Goal: Task Accomplishment & Management: Complete application form

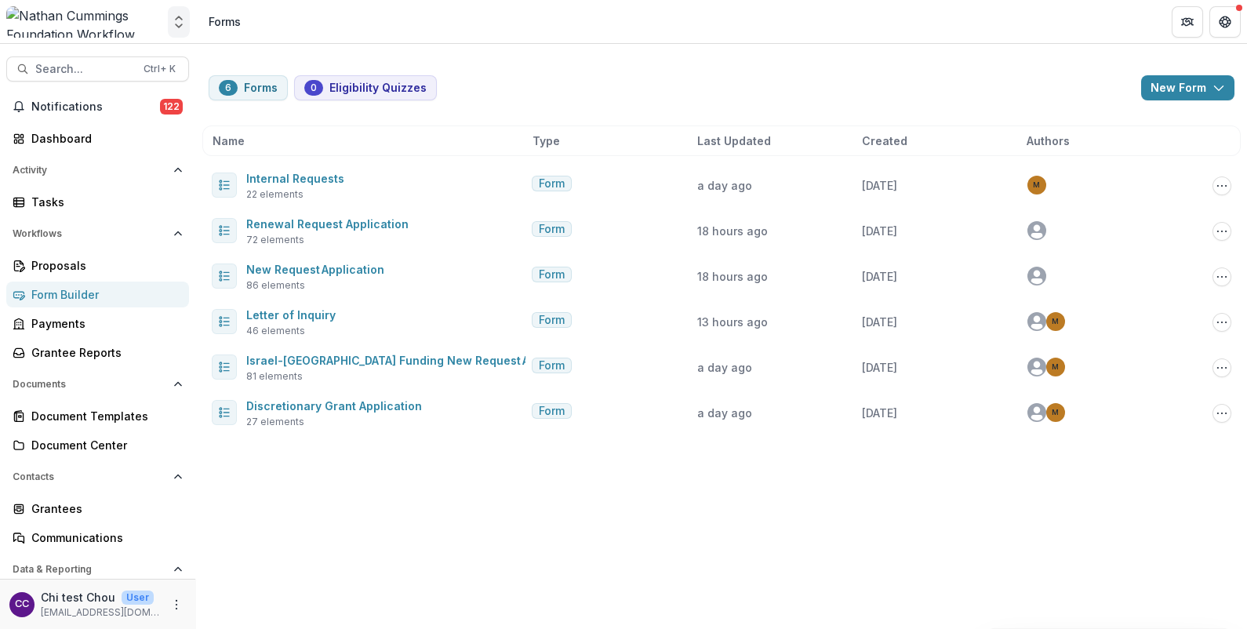
click at [179, 21] on icon "Open entity switcher" at bounding box center [179, 22] width 16 height 16
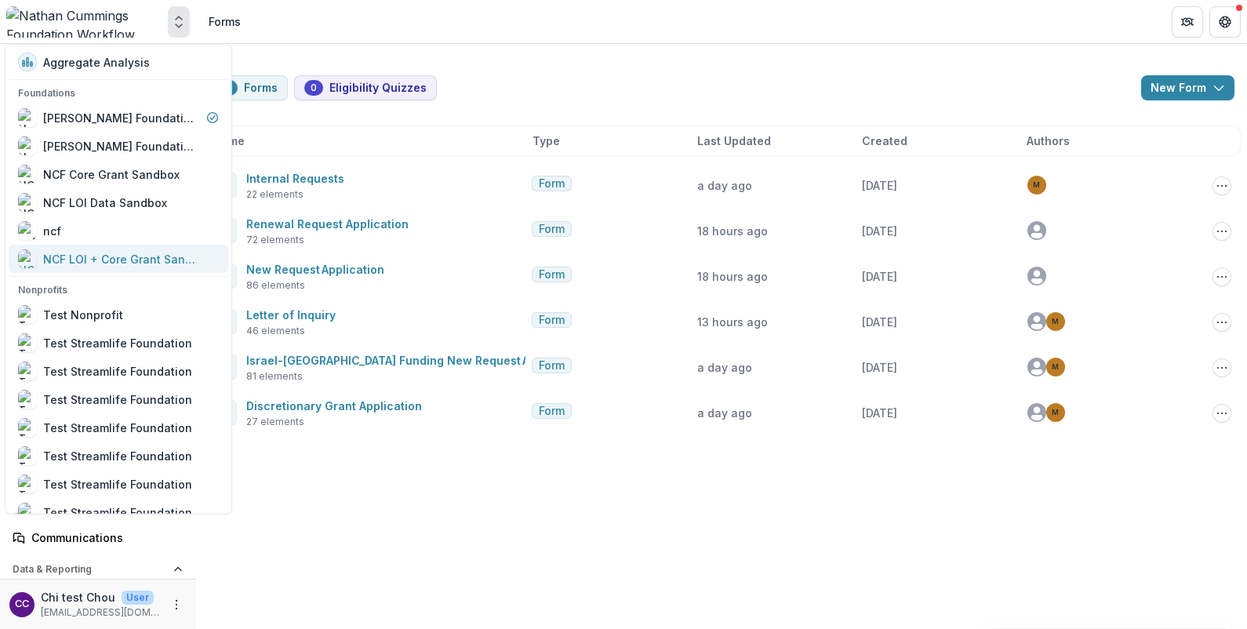
click at [85, 255] on div "NCF LOI + Core Grant Sandbox" at bounding box center [121, 258] width 157 height 16
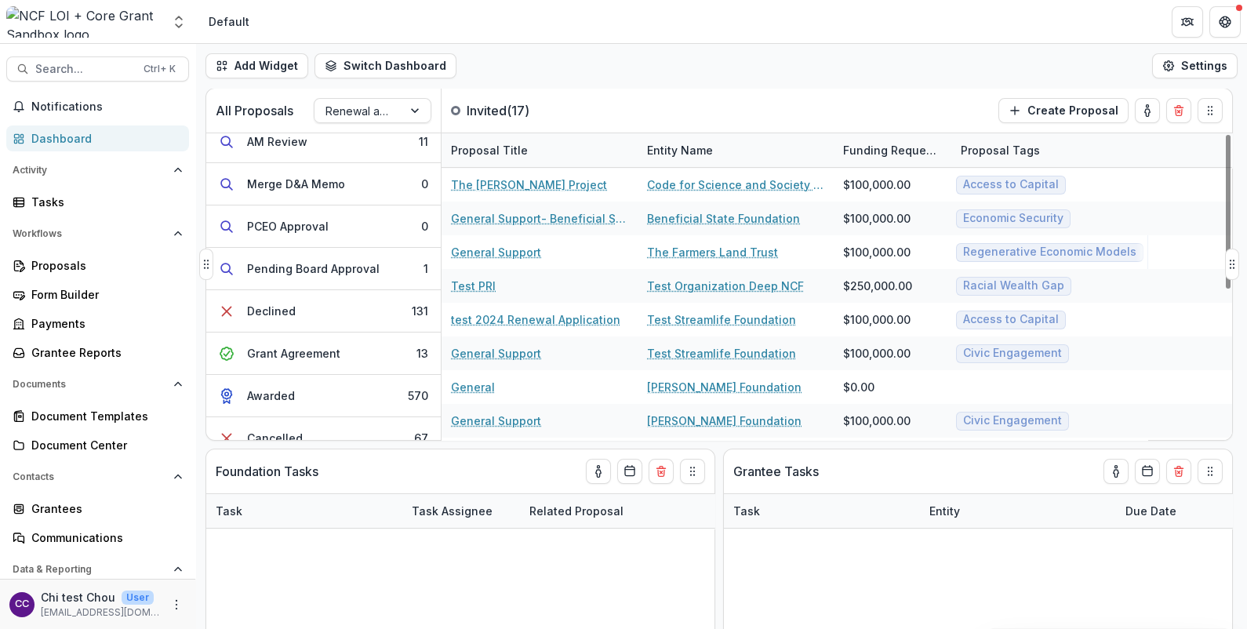
scroll to position [367, 0]
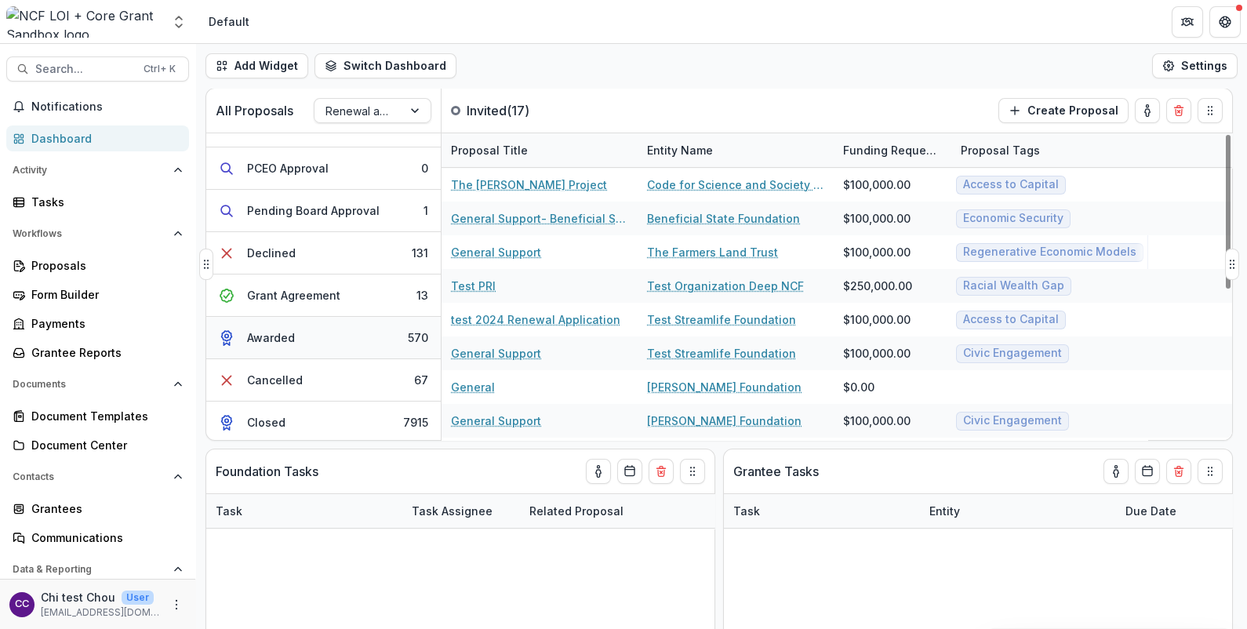
click at [315, 330] on button "Awarded 570" at bounding box center [323, 338] width 235 height 42
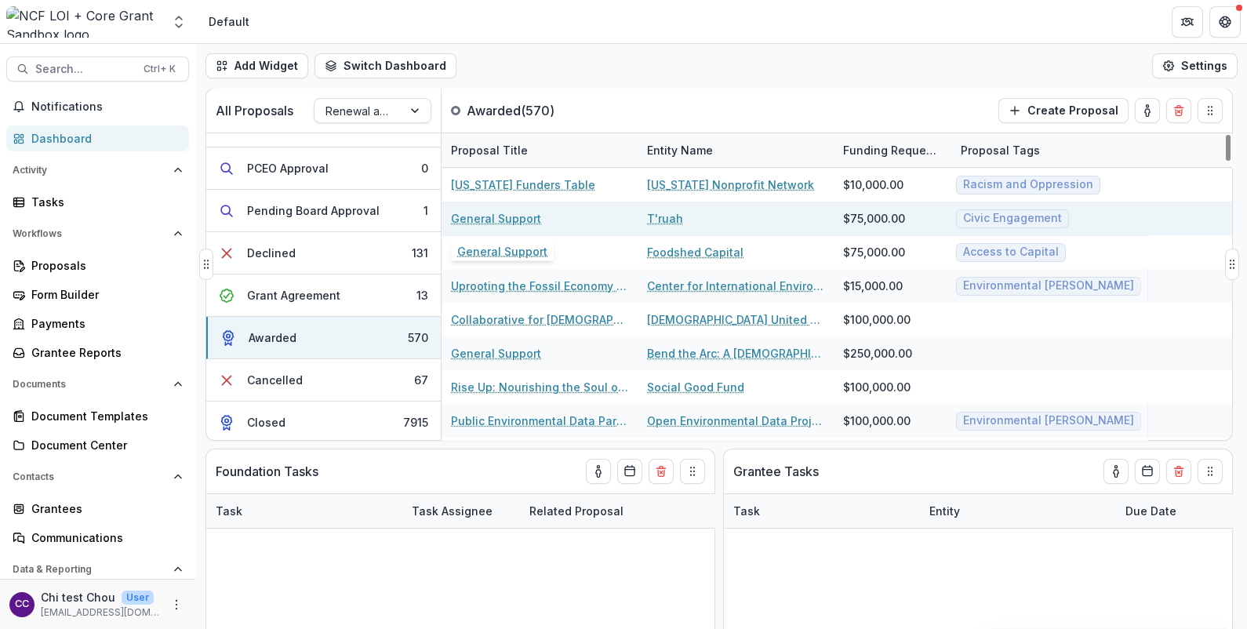
click at [498, 219] on link "General Support" at bounding box center [496, 218] width 90 height 16
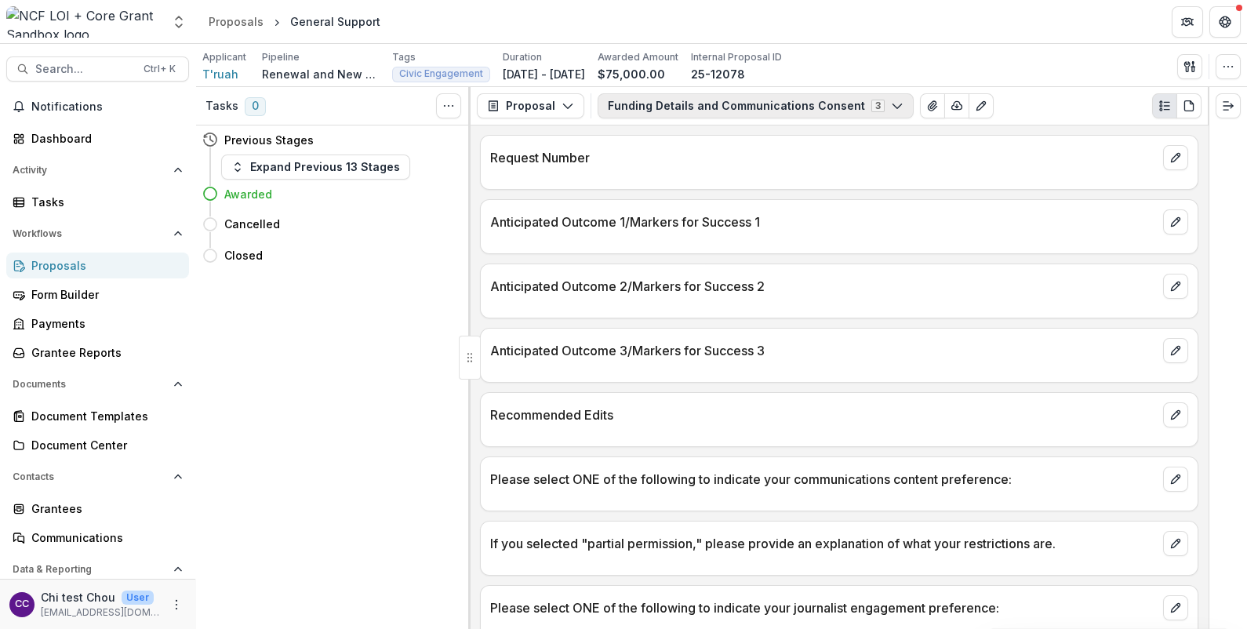
click at [665, 102] on button "Funding Details and Communications Consent 3" at bounding box center [756, 105] width 316 height 25
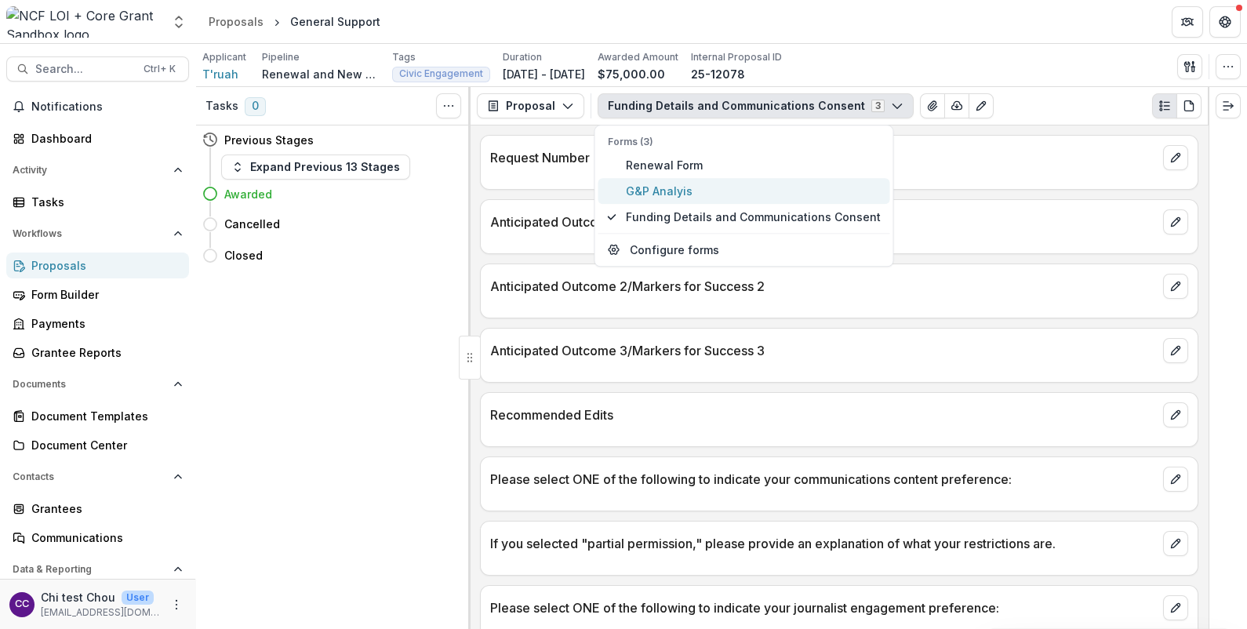
click at [674, 181] on button "G&P Analyis" at bounding box center [744, 191] width 292 height 26
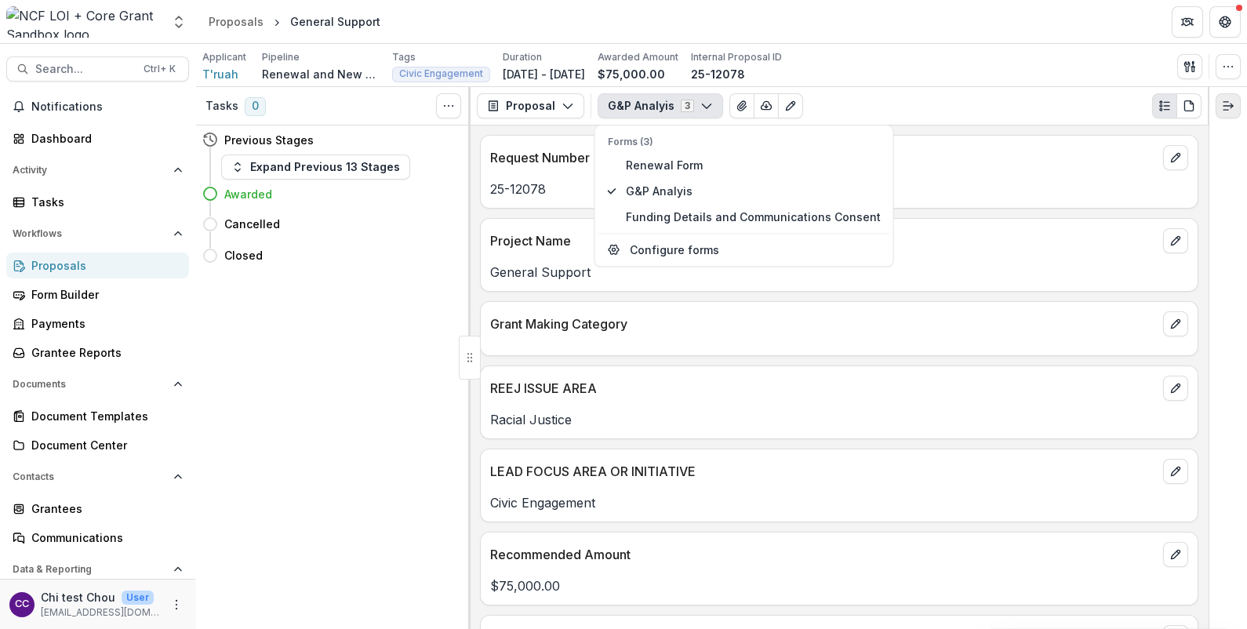
click at [1228, 100] on icon "Expand right" at bounding box center [1228, 106] width 13 height 13
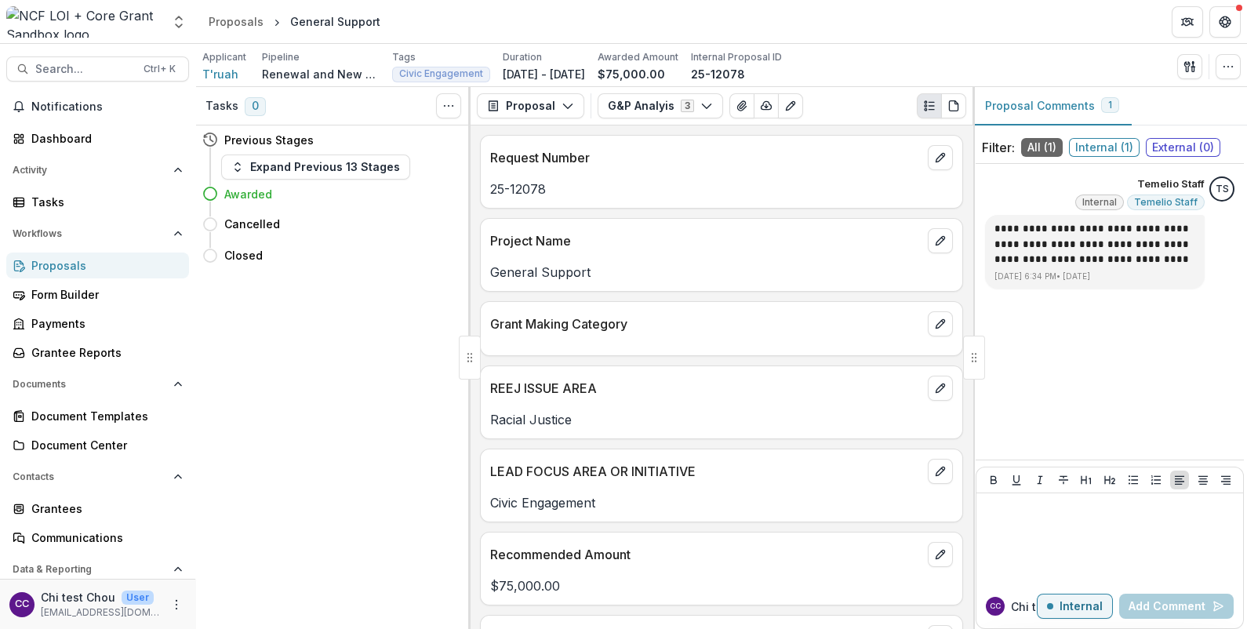
scroll to position [2, 0]
click at [934, 467] on icon "edit" at bounding box center [940, 469] width 13 height 13
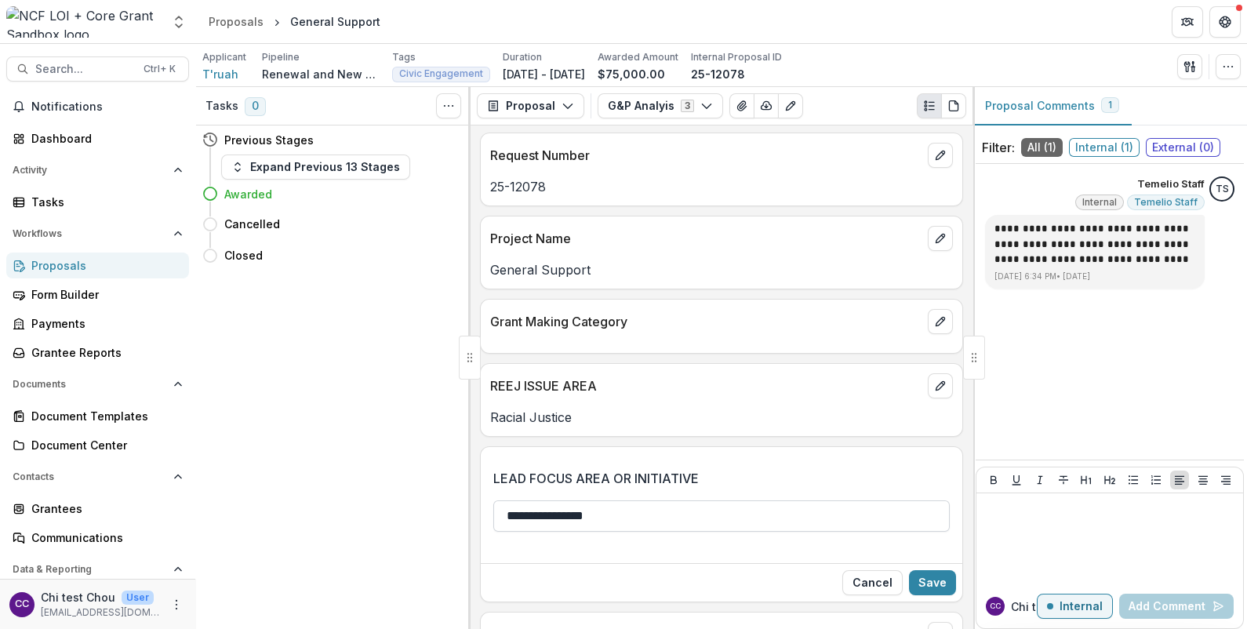
click at [882, 516] on input "**********" at bounding box center [721, 515] width 456 height 31
click at [858, 487] on div "**********" at bounding box center [721, 500] width 456 height 63
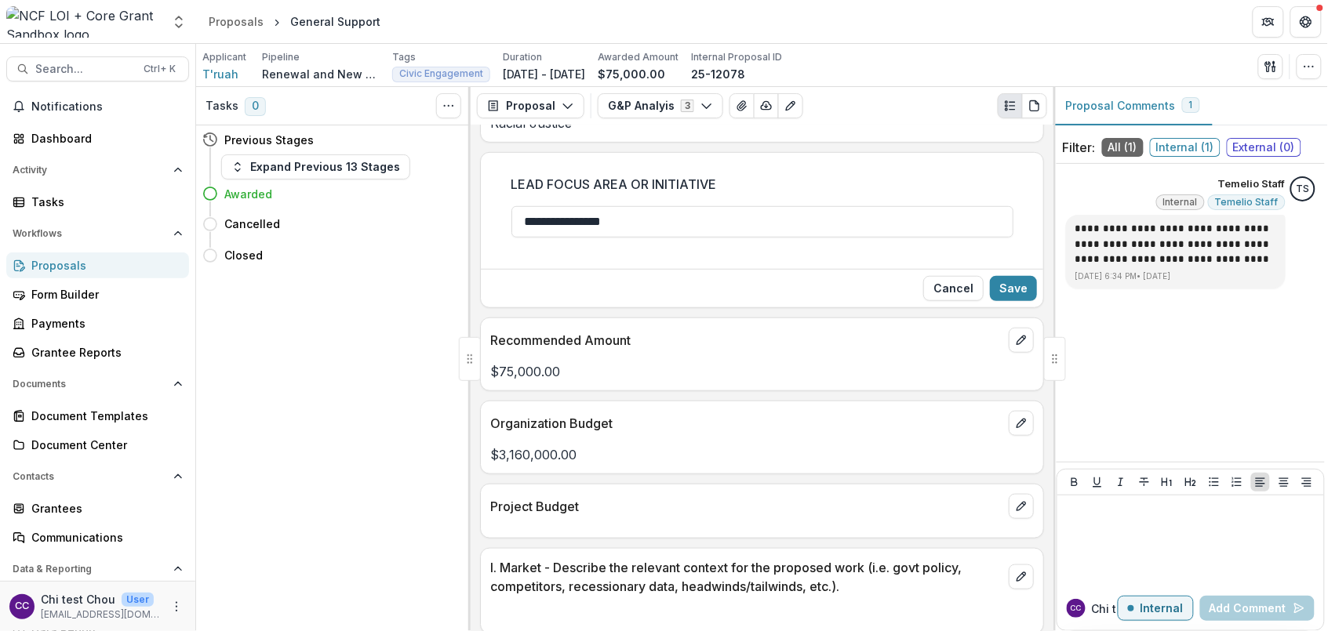
scroll to position [296, 0]
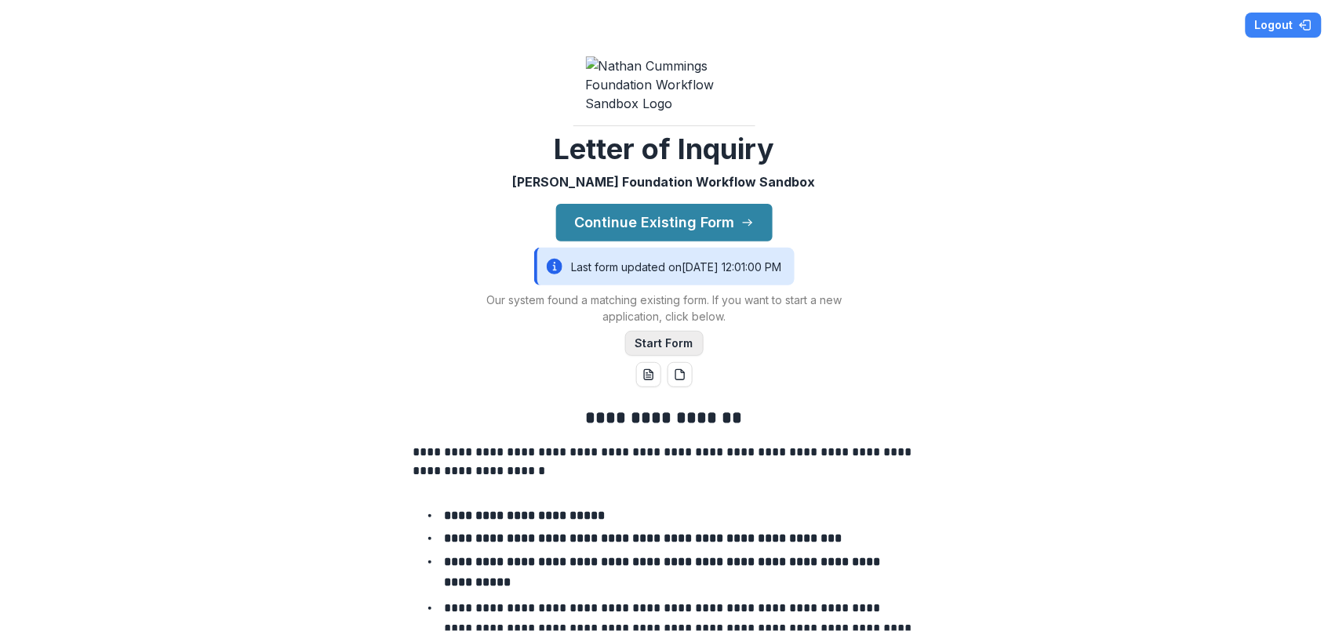
click at [664, 353] on button "Start Form" at bounding box center [664, 343] width 78 height 25
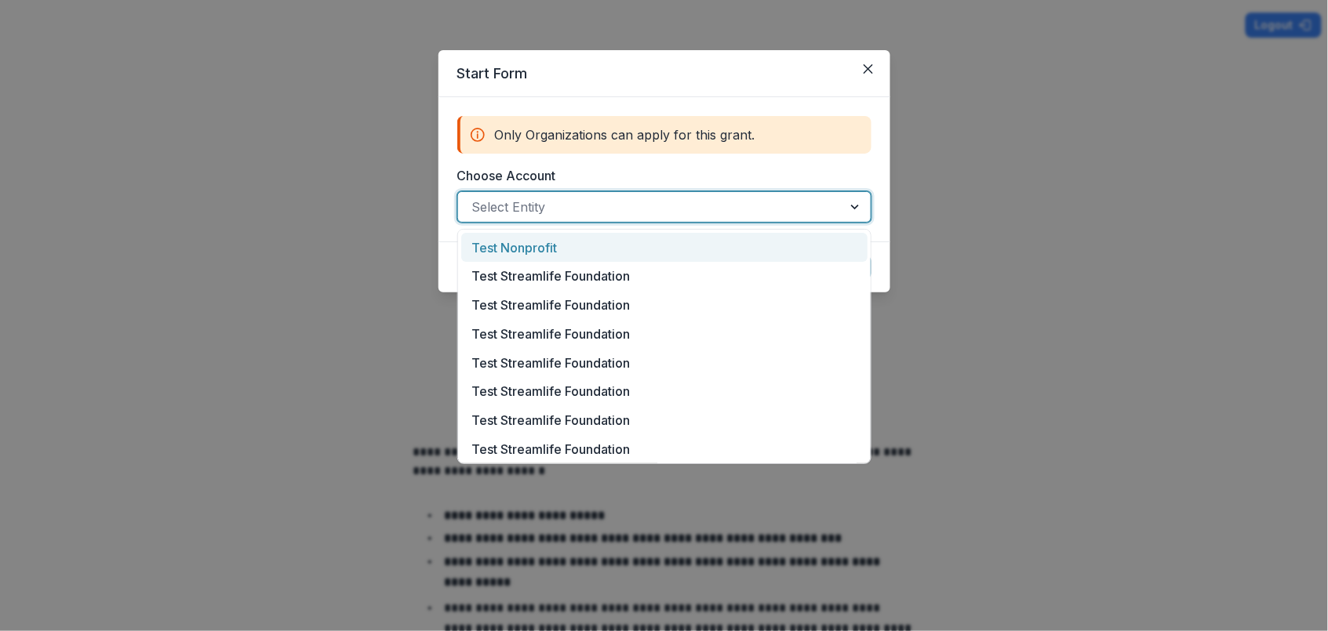
click at [660, 206] on div at bounding box center [650, 207] width 356 height 22
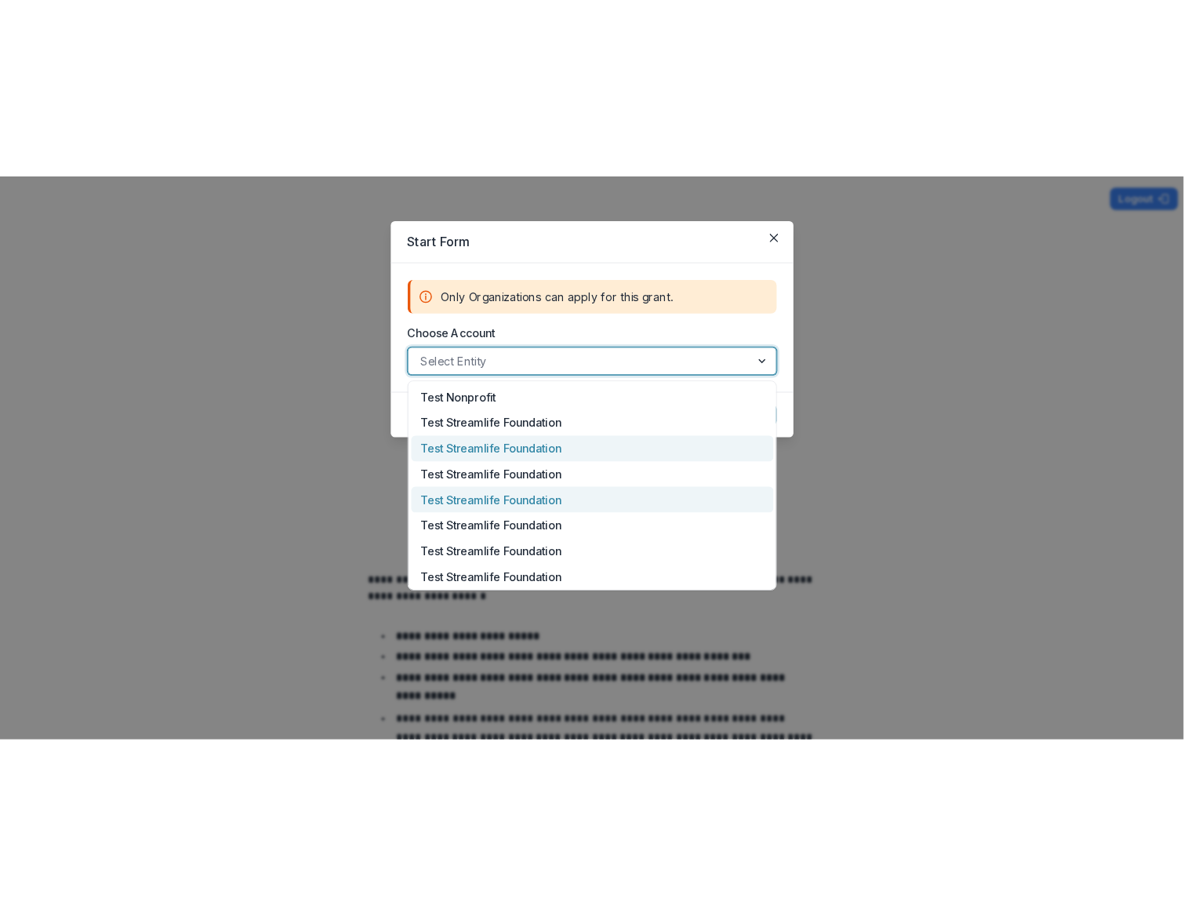
scroll to position [4, 0]
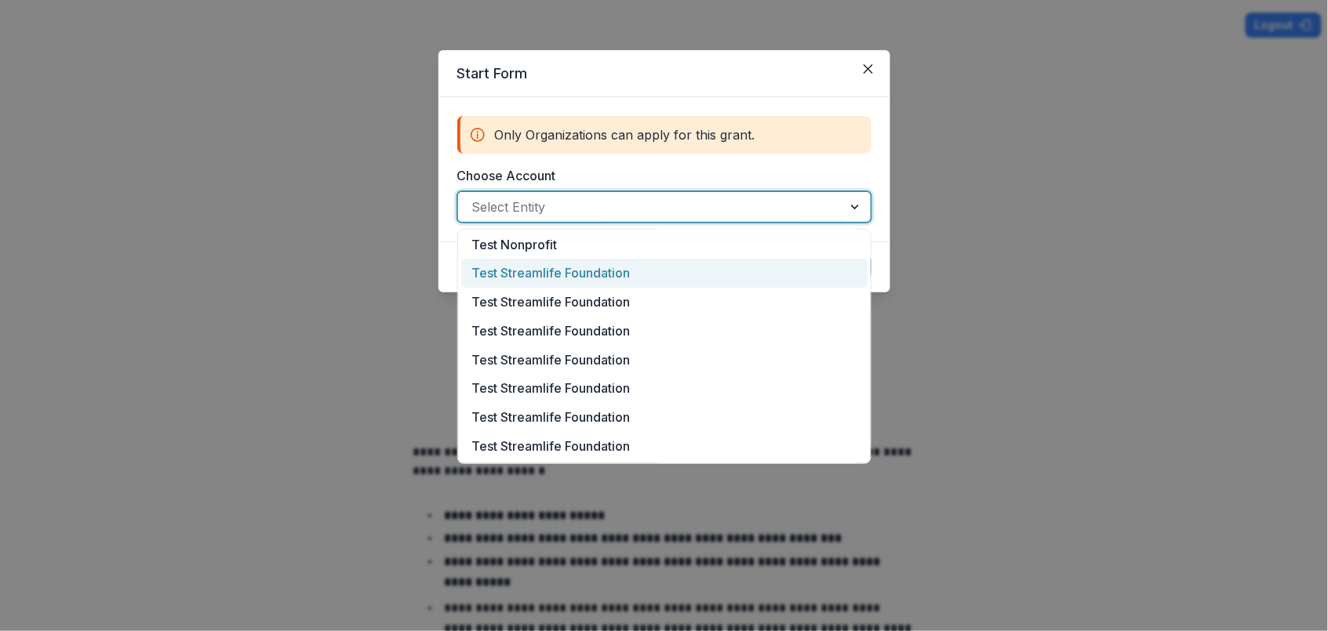
click at [551, 271] on div "Test Streamlife Foundation" at bounding box center [664, 273] width 406 height 29
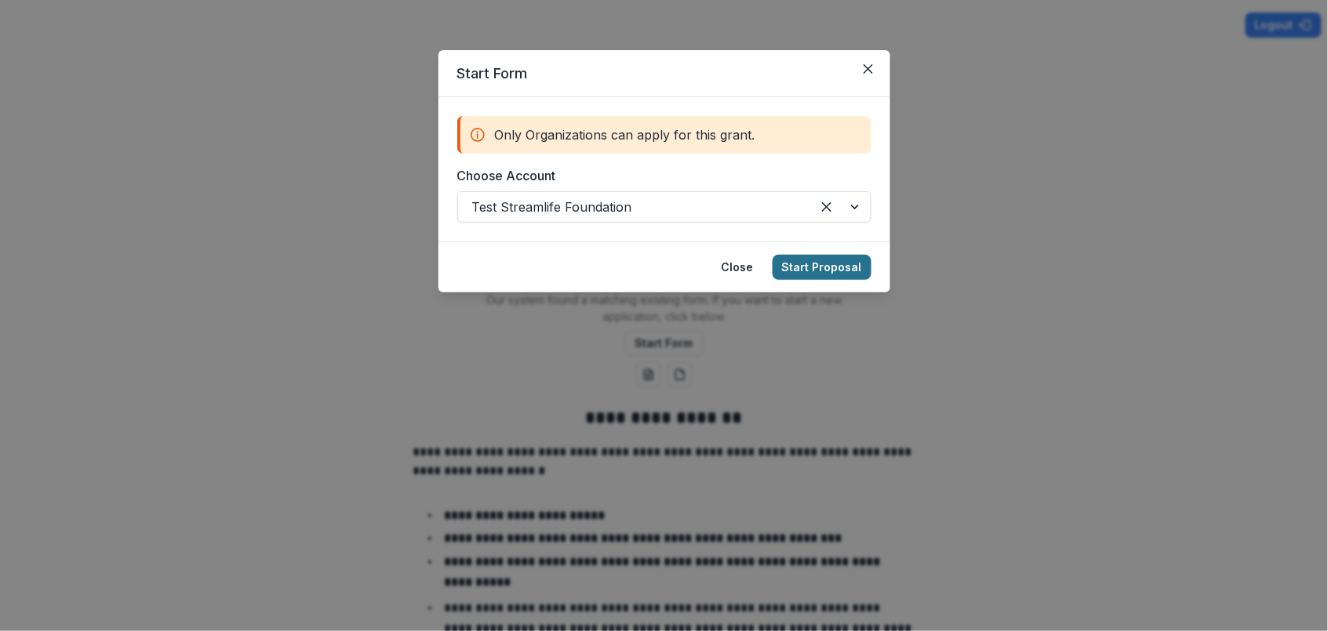
click at [825, 264] on button "Start Proposal" at bounding box center [822, 267] width 99 height 25
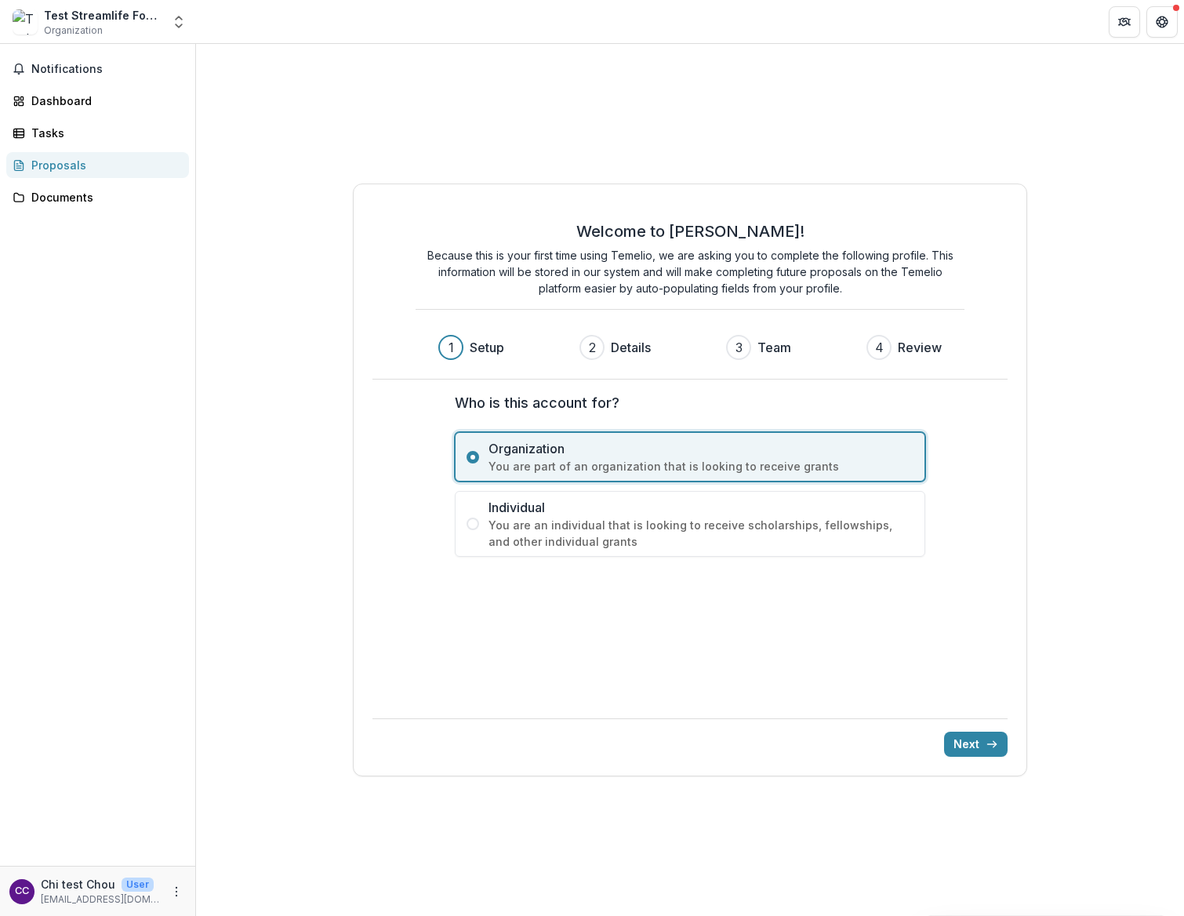
click at [769, 631] on div "Who is this account for? Organization You are part of an organization that is l…" at bounding box center [689, 543] width 627 height 326
click at [61, 18] on div "Test Streamlife Foundation" at bounding box center [103, 15] width 118 height 16
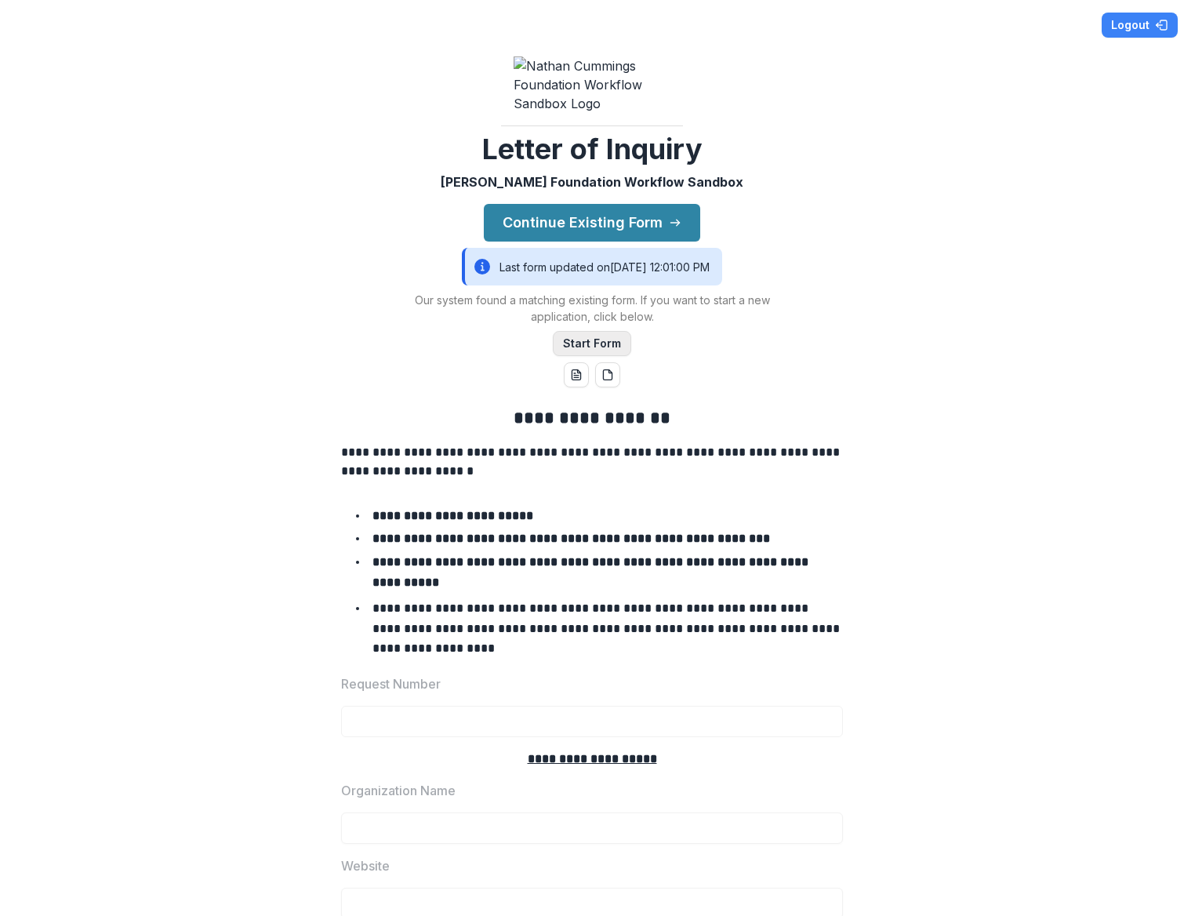
click at [581, 356] on button "Start Form" at bounding box center [592, 343] width 78 height 25
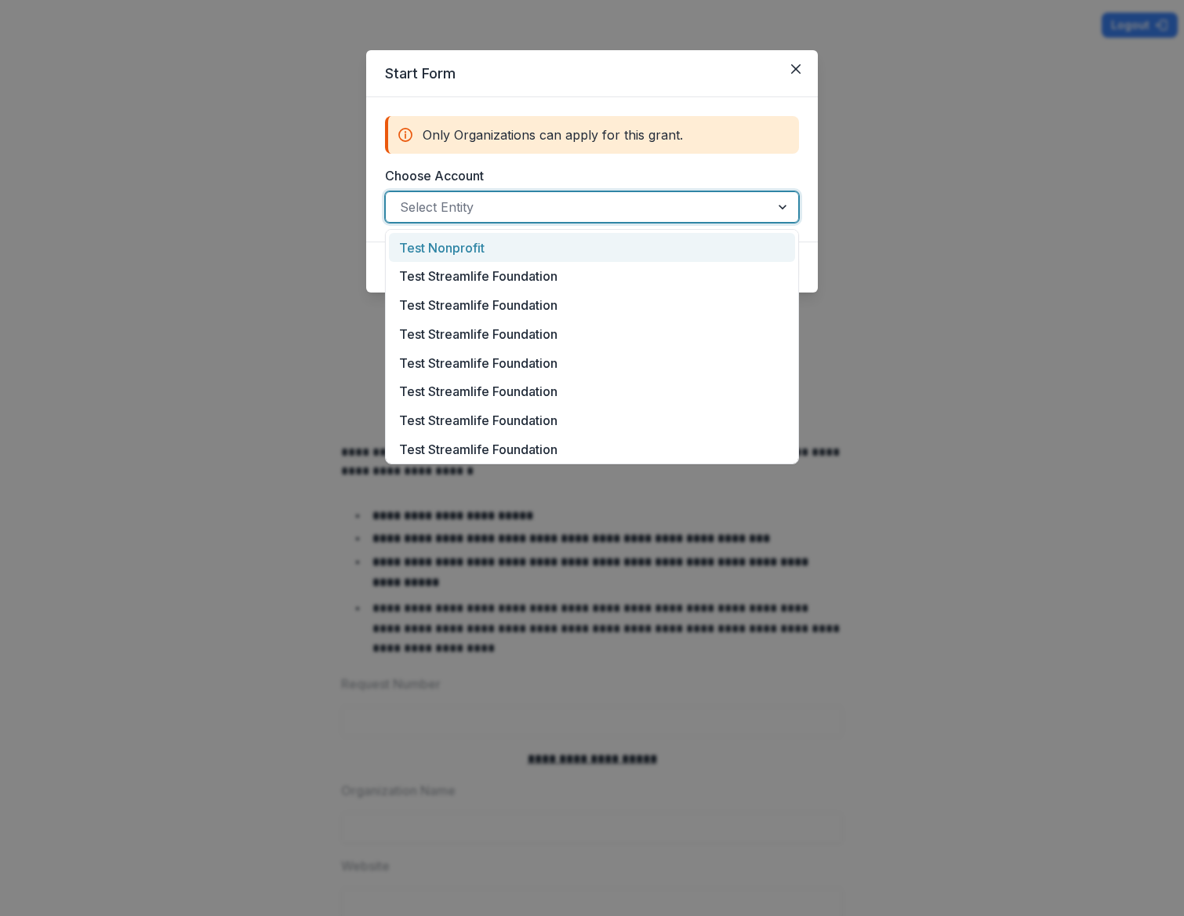
click at [571, 202] on div at bounding box center [578, 207] width 356 height 22
click at [575, 241] on div "Test Nonprofit" at bounding box center [592, 247] width 406 height 29
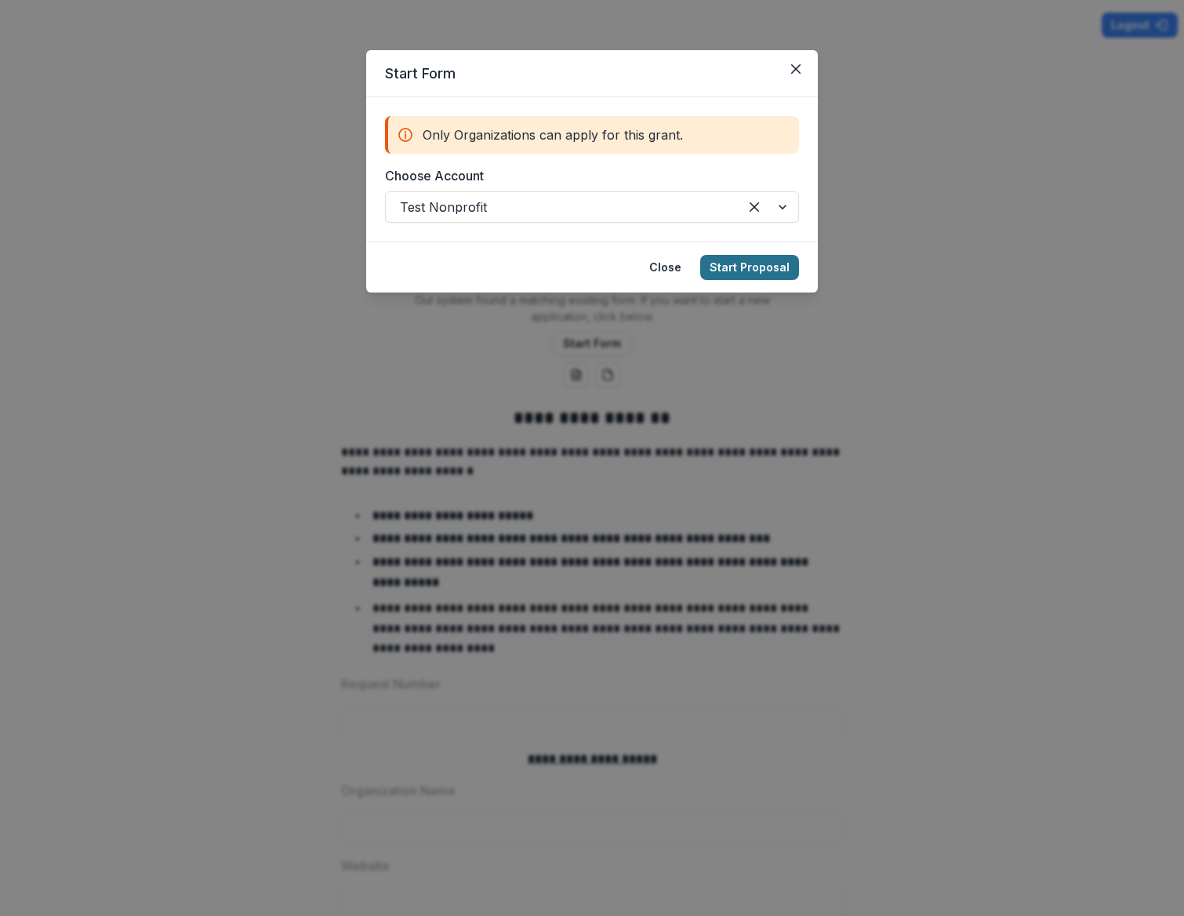
click at [759, 265] on button "Start Proposal" at bounding box center [749, 267] width 99 height 25
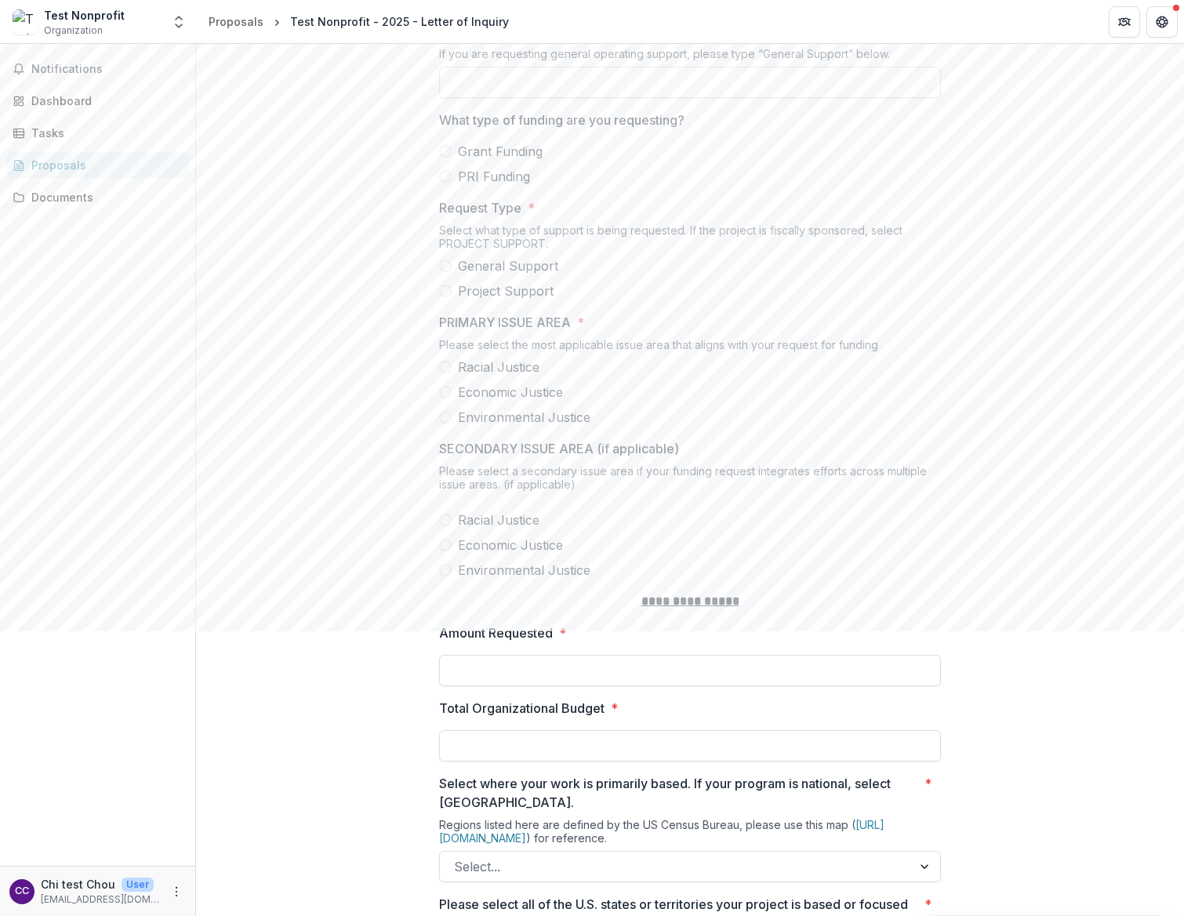
scroll to position [2055, 0]
click at [580, 96] on input "Project Name *" at bounding box center [690, 79] width 502 height 31
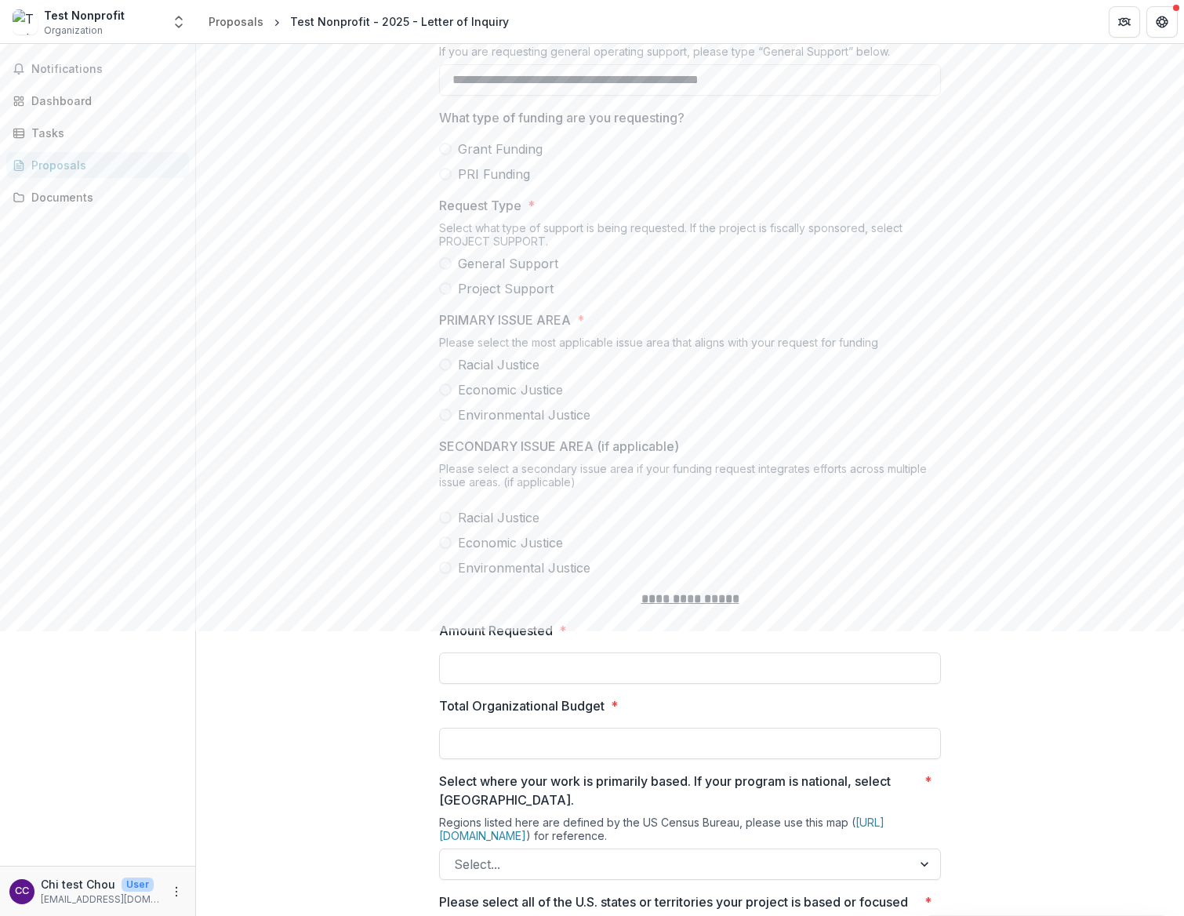
type input "**********"
click at [442, 180] on span at bounding box center [445, 174] width 13 height 13
click at [444, 295] on span at bounding box center [445, 288] width 13 height 13
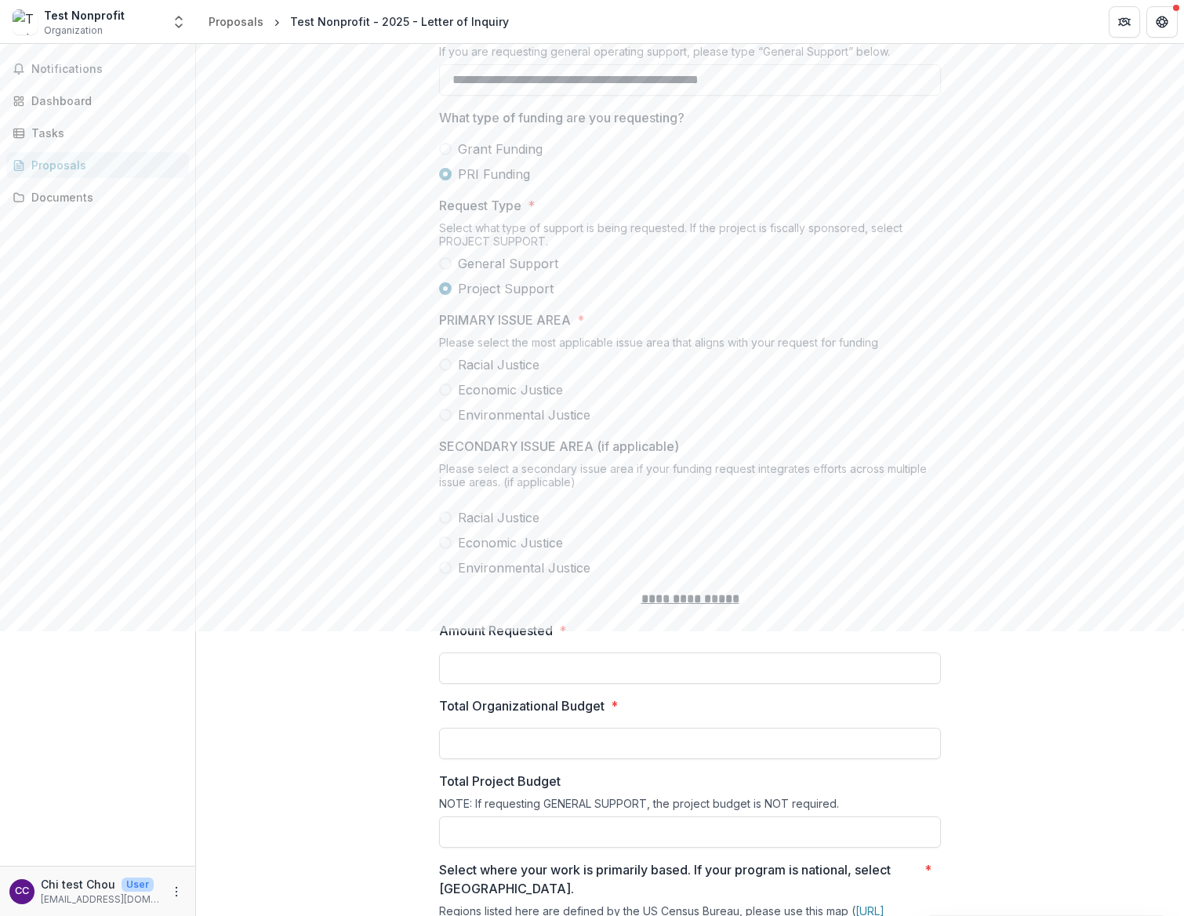
click at [441, 374] on label "Racial Justice" at bounding box center [690, 364] width 502 height 19
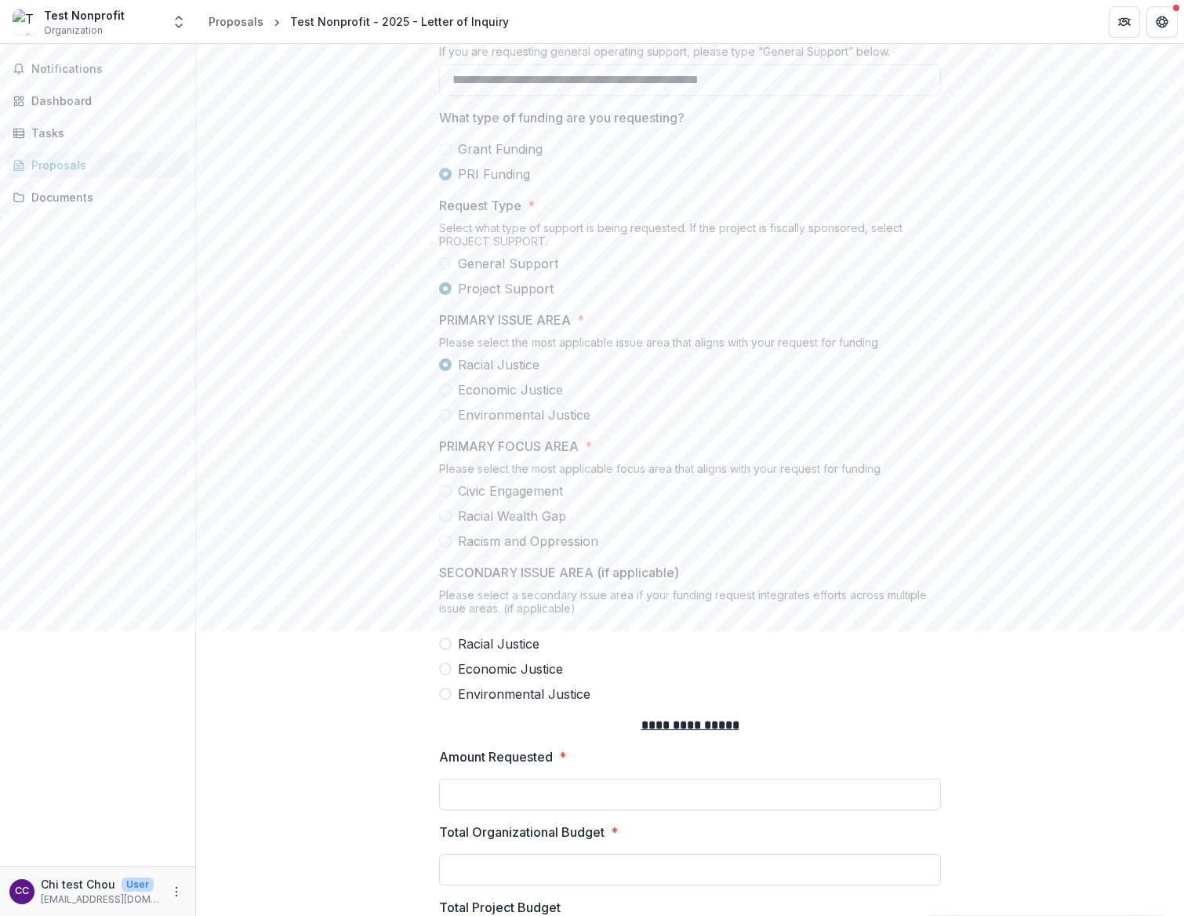
click at [445, 522] on span at bounding box center [445, 516] width 13 height 13
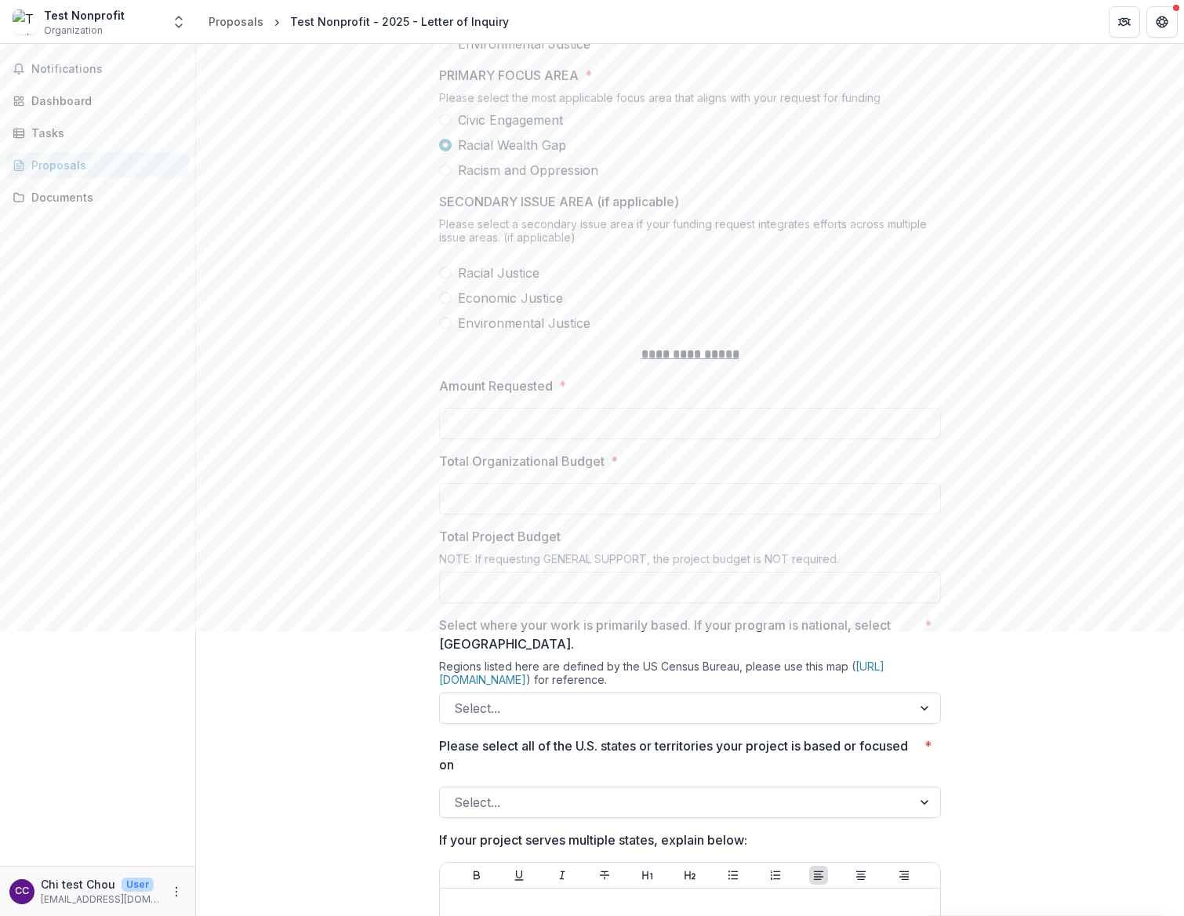
scroll to position [2428, 0]
click at [452, 431] on input "Amount Requested *" at bounding box center [690, 421] width 502 height 31
type input "******"
click at [536, 512] on input "Total Organizational Budget *" at bounding box center [690, 496] width 502 height 31
type input "**********"
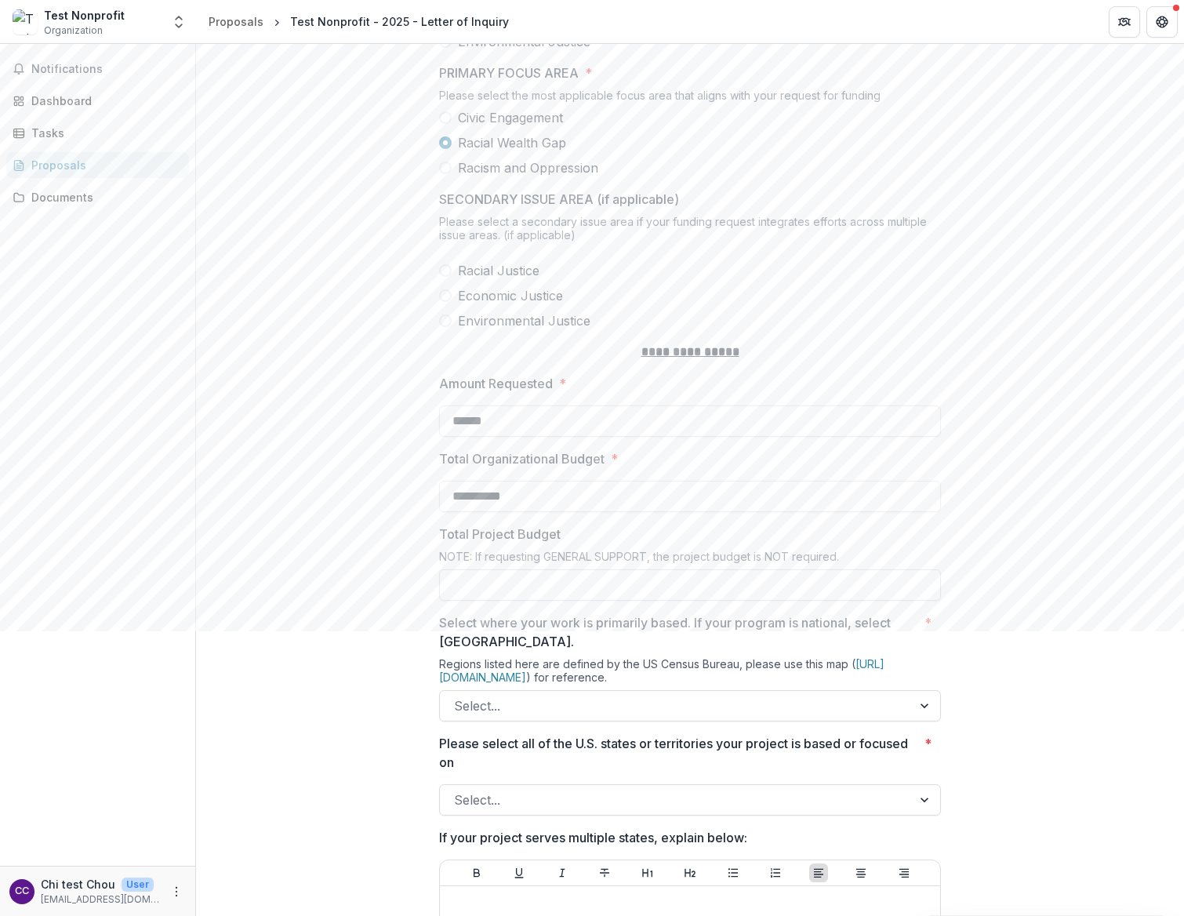
click at [549, 595] on input "Total Project Budget" at bounding box center [690, 584] width 502 height 31
type input "*******"
click at [645, 631] on div at bounding box center [676, 706] width 444 height 22
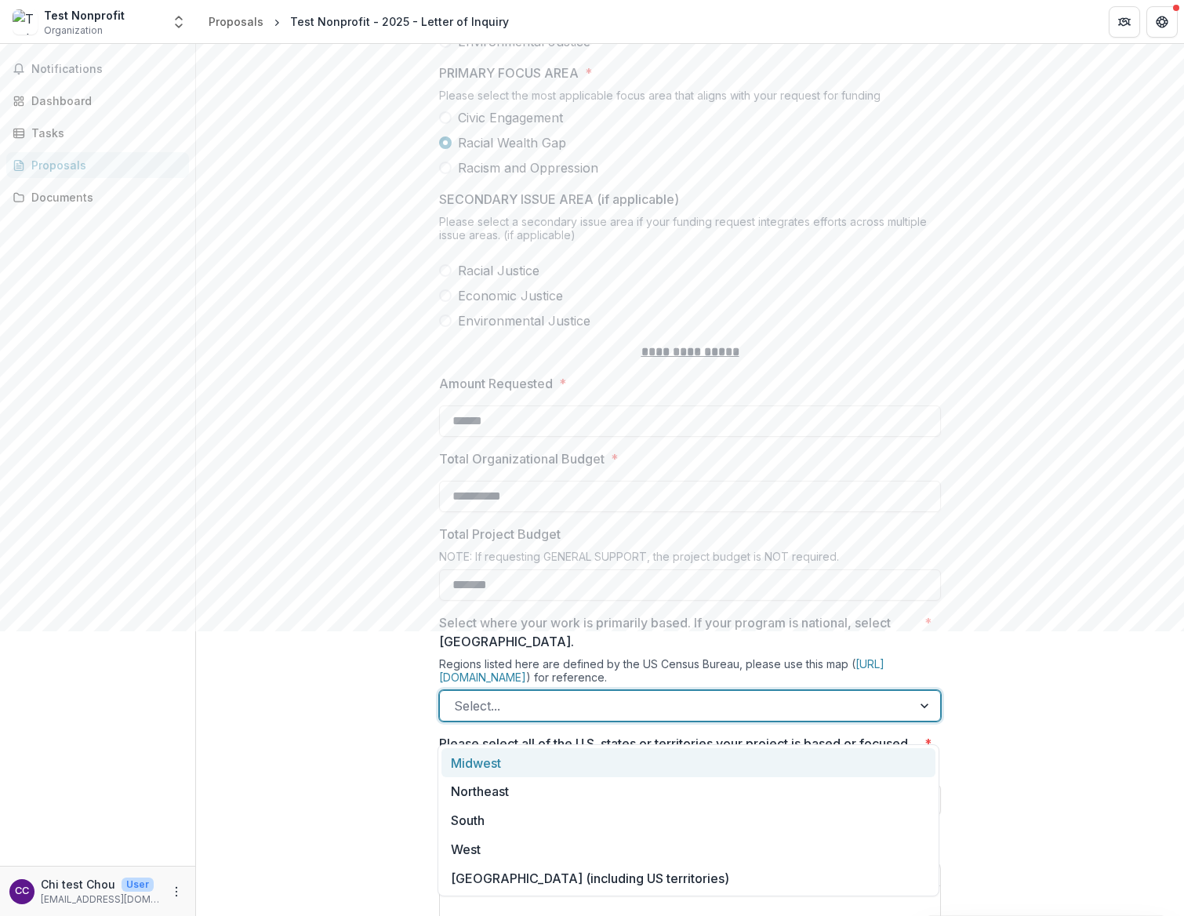
click at [632, 631] on div "Midwest" at bounding box center [689, 762] width 494 height 29
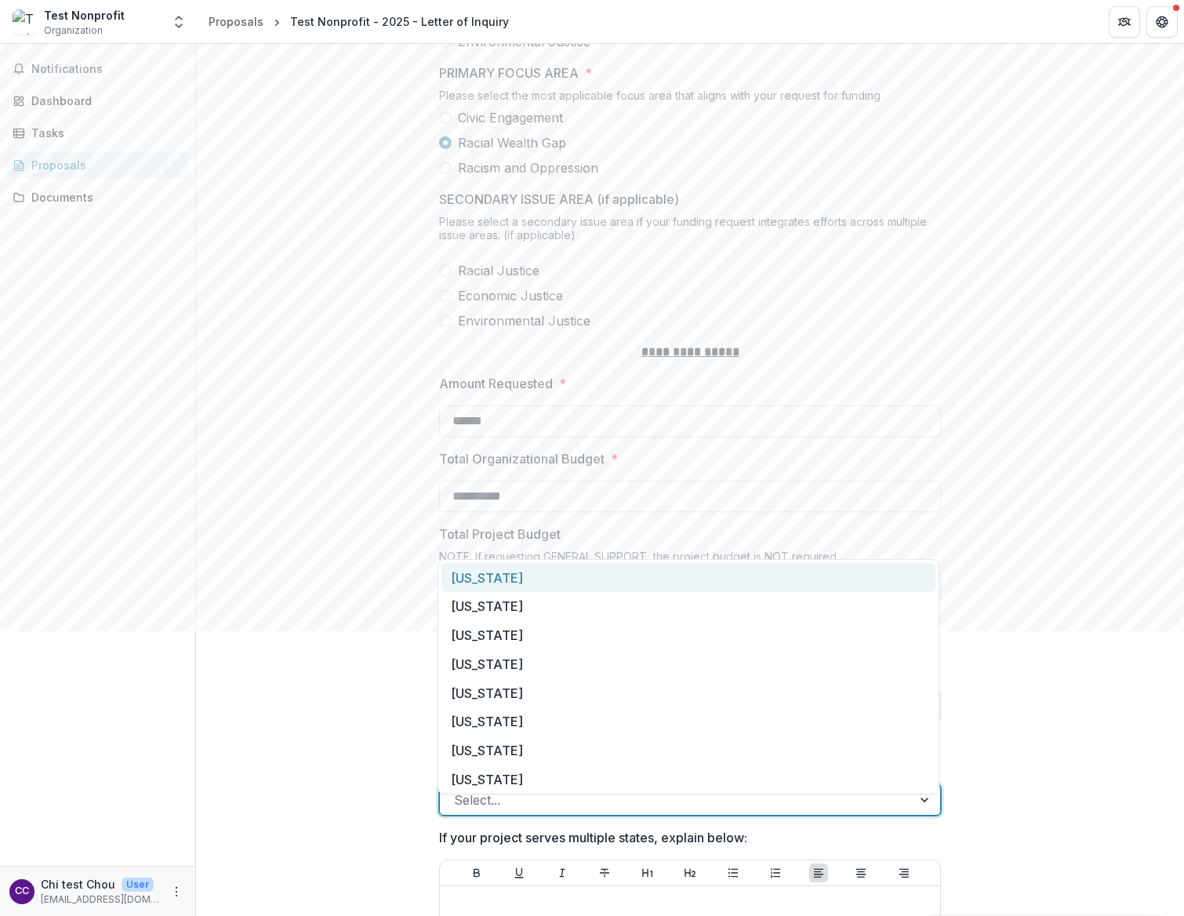
click at [630, 631] on div at bounding box center [676, 800] width 444 height 22
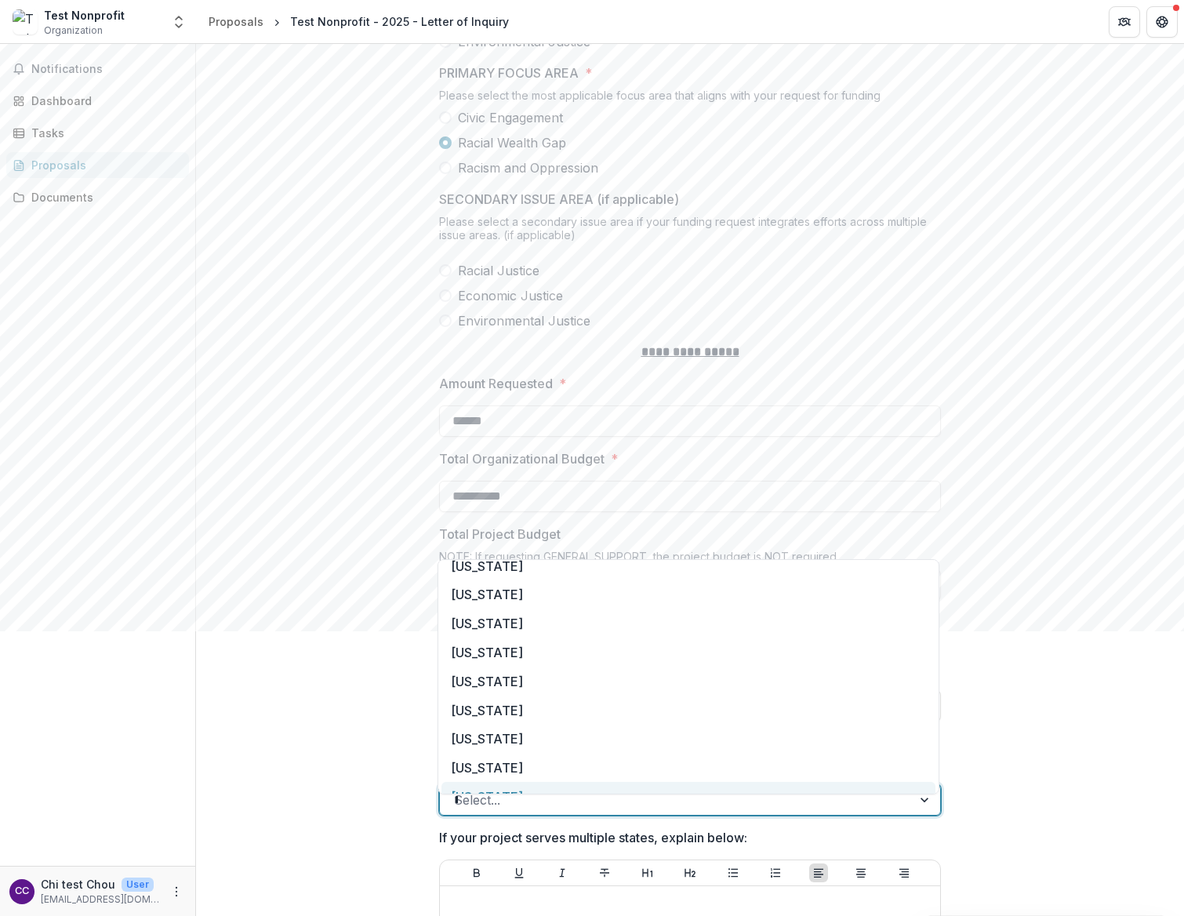
scroll to position [0, 0]
type input "**"
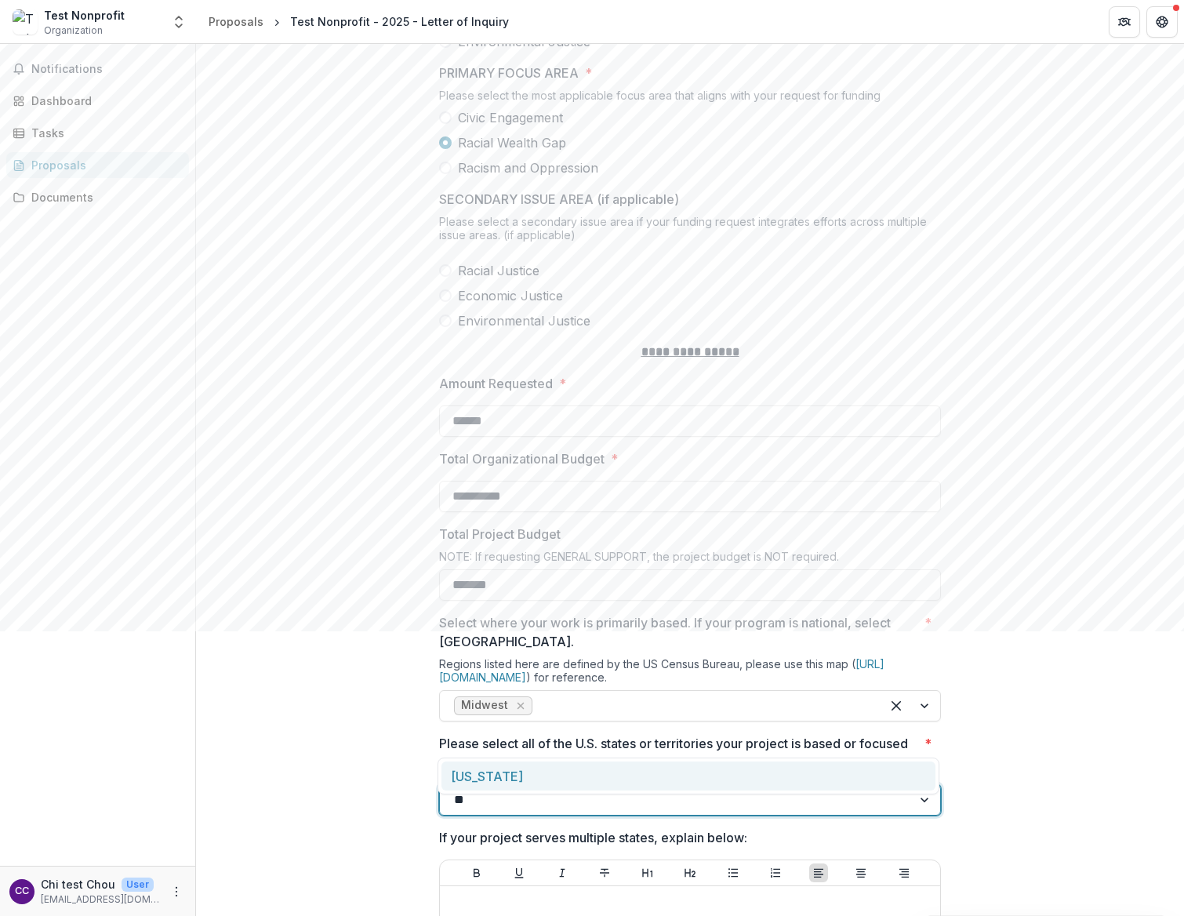
click at [630, 631] on div "Hawaii" at bounding box center [689, 776] width 494 height 29
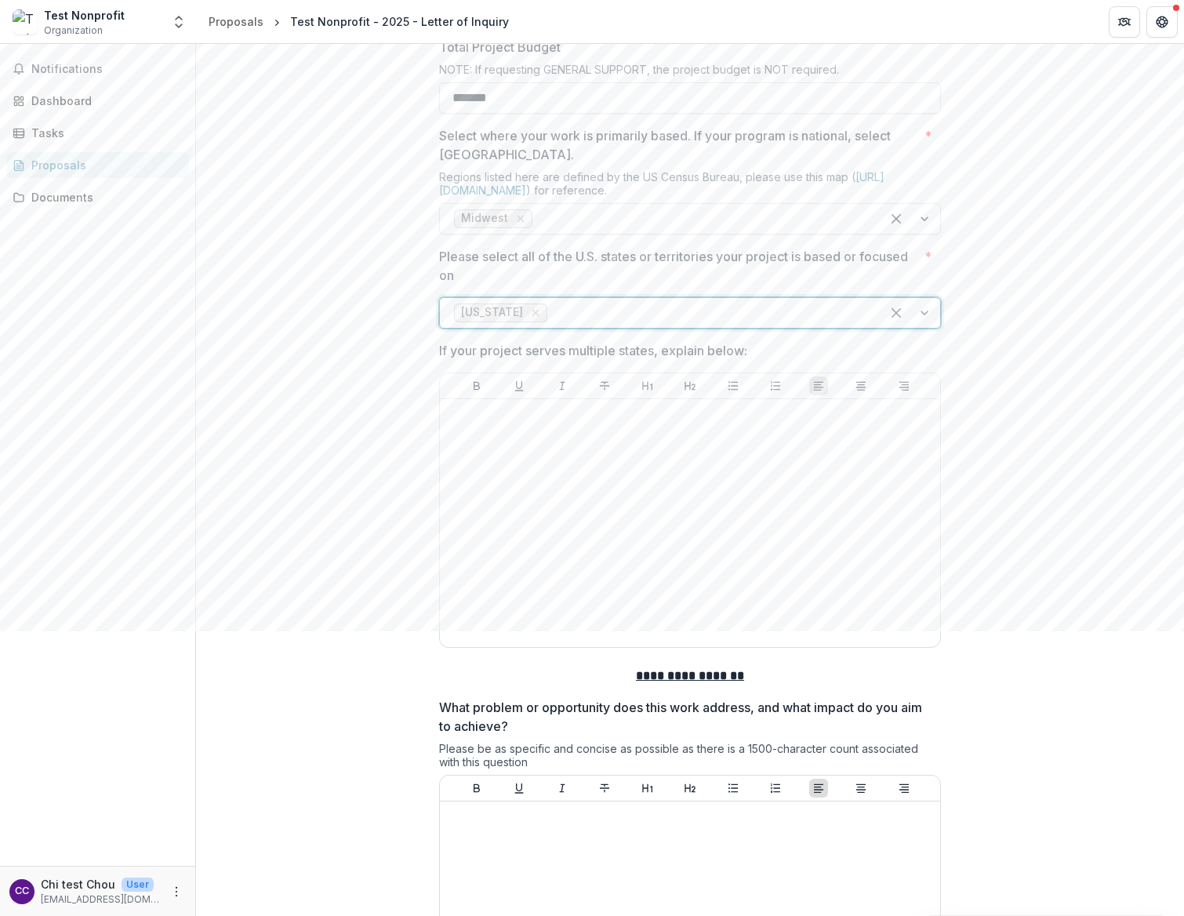
scroll to position [2919, 0]
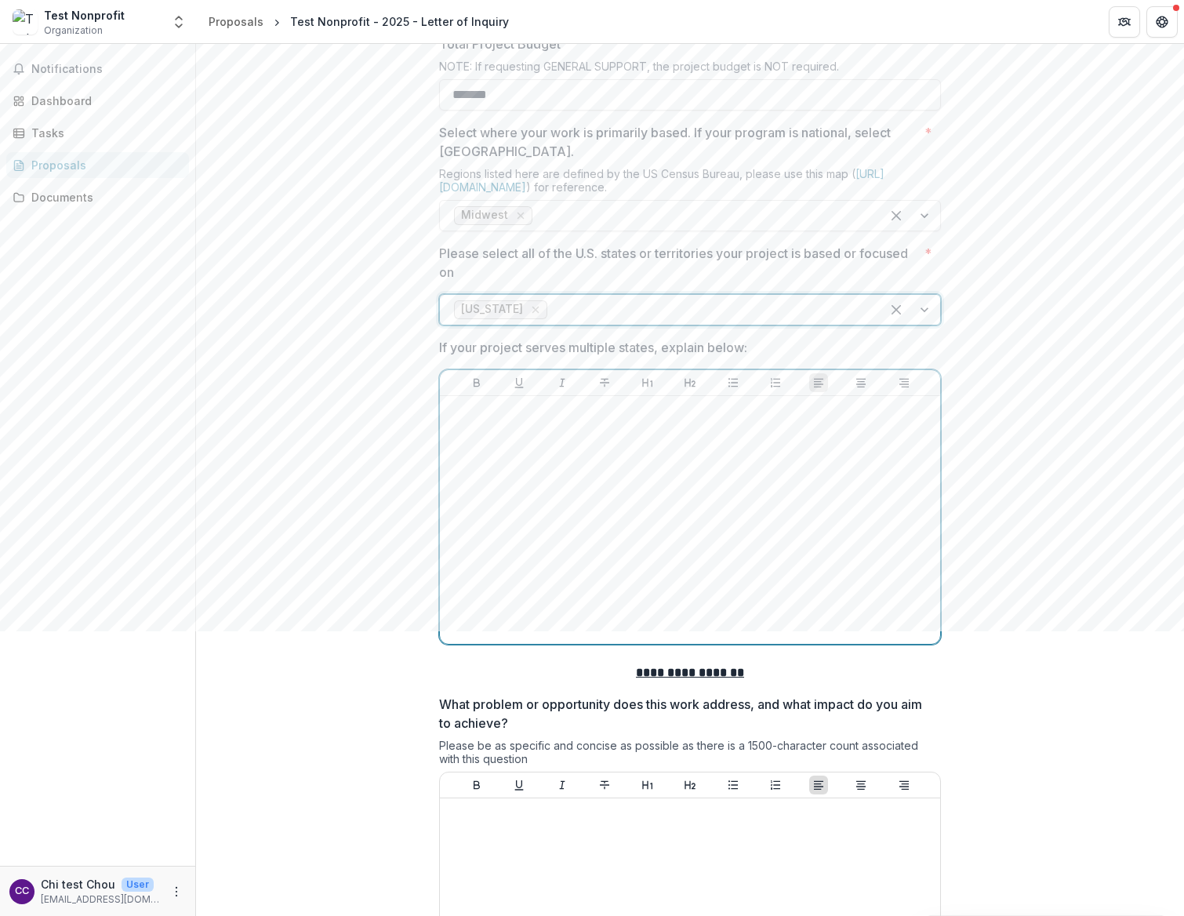
click at [516, 464] on div at bounding box center [690, 519] width 488 height 235
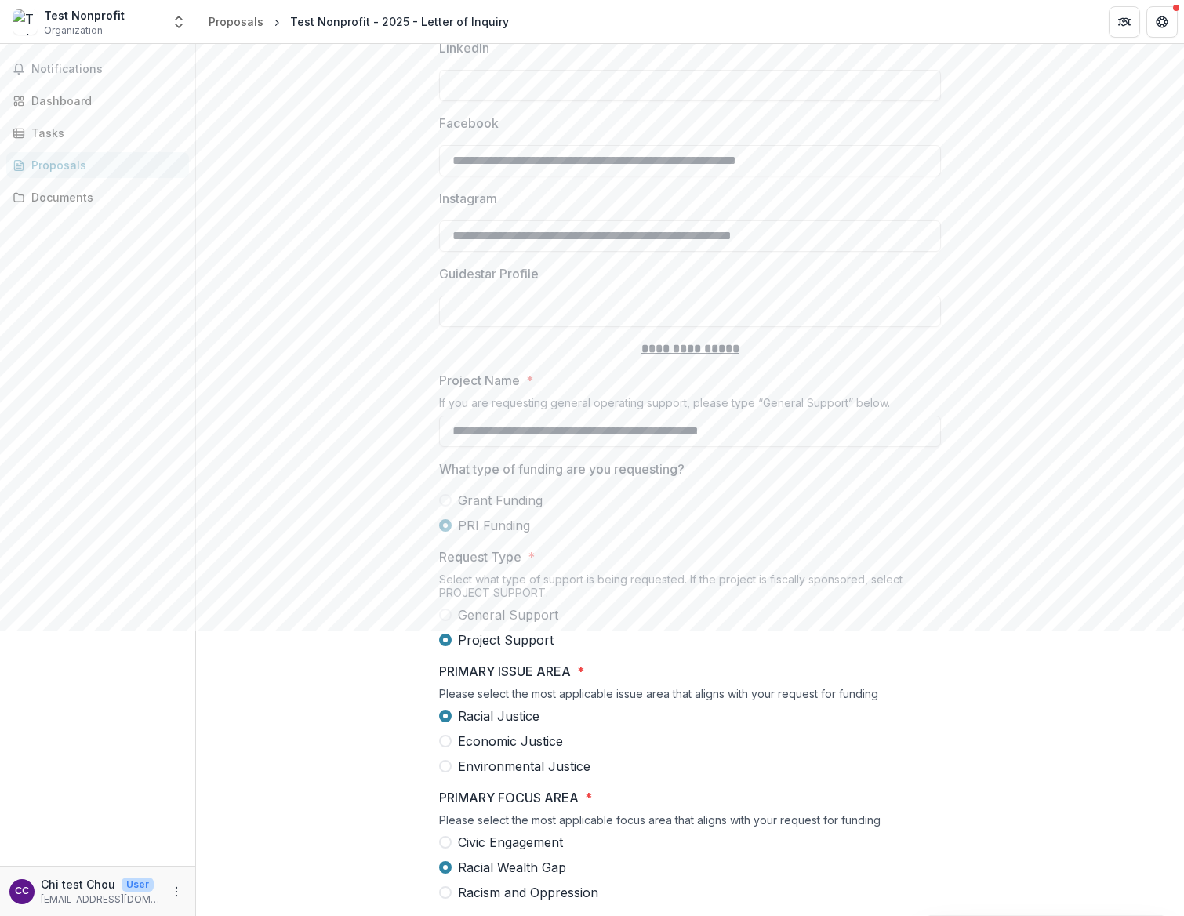
scroll to position [1706, 0]
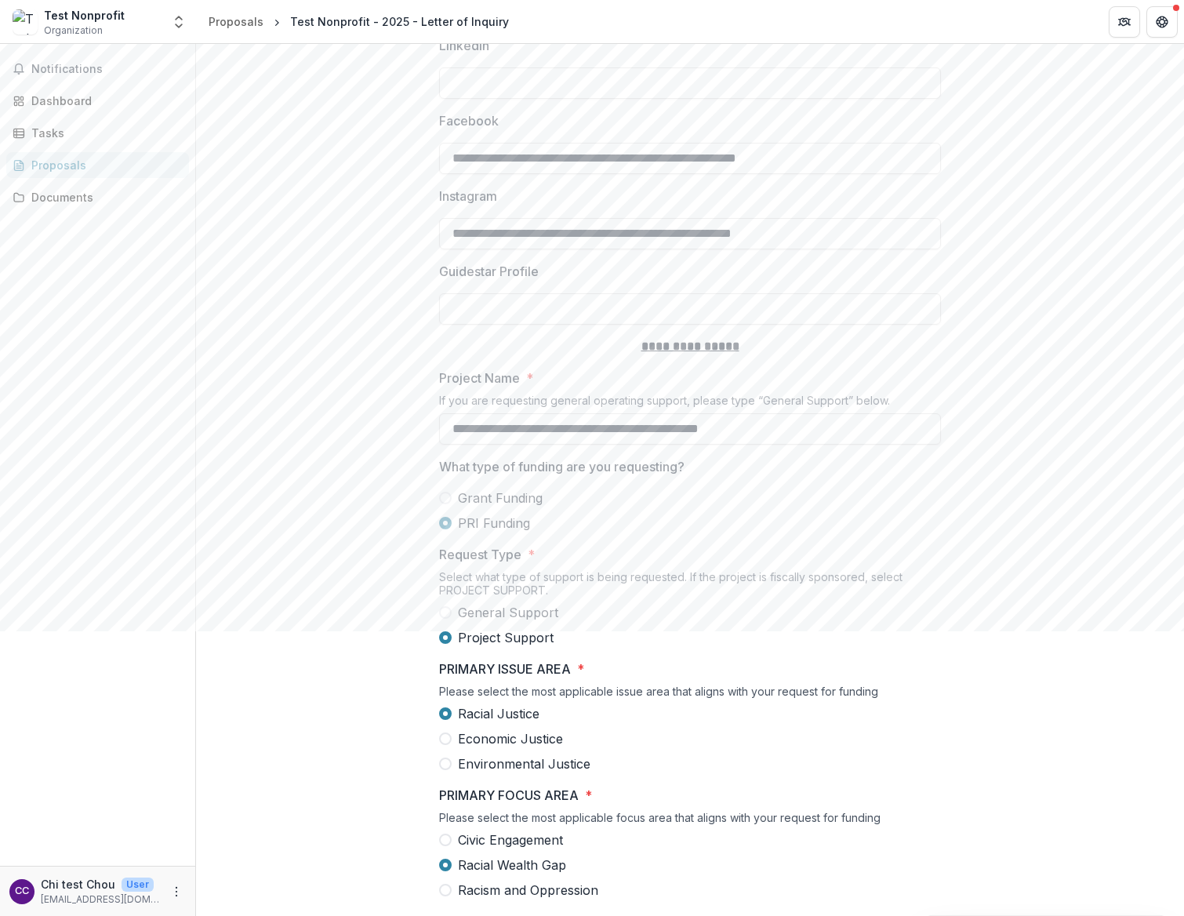
click at [444, 504] on span at bounding box center [445, 498] width 13 height 13
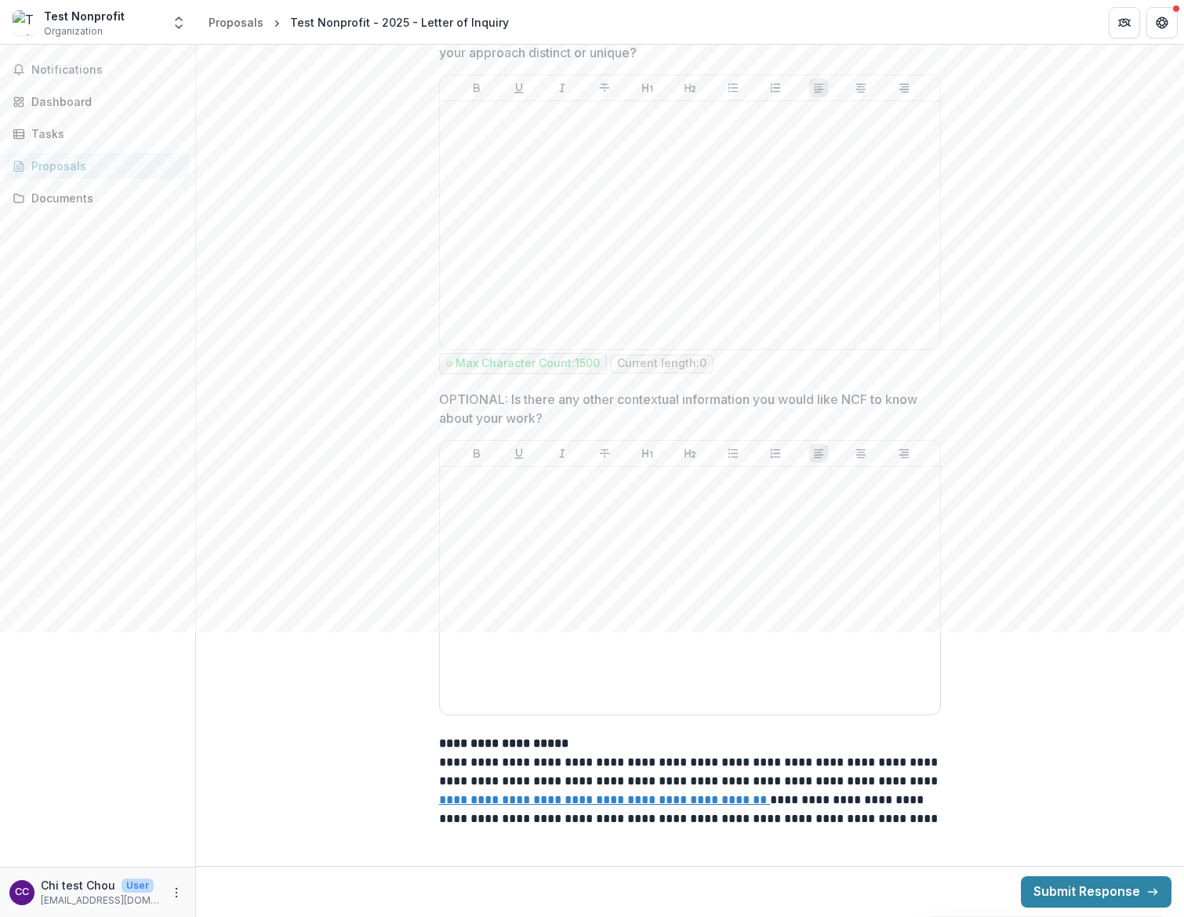
scroll to position [4367, 0]
click at [726, 587] on div at bounding box center [690, 589] width 488 height 235
